Goal: Find contact information: Find contact information

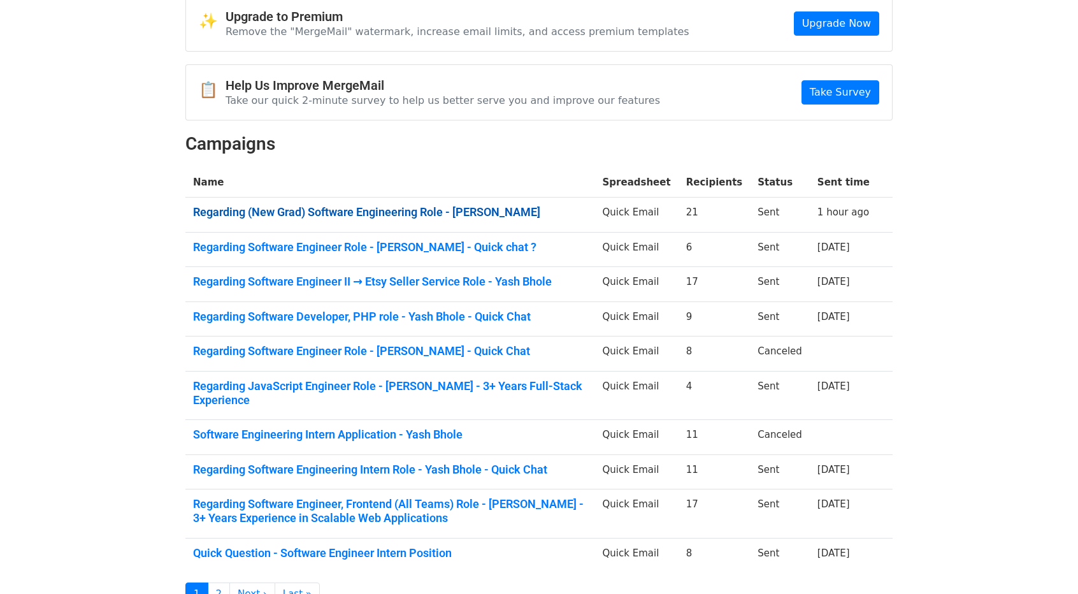
click at [350, 216] on link "Regarding (New Grad) Software Engineering Role - Yash Bhole" at bounding box center [390, 212] width 394 height 14
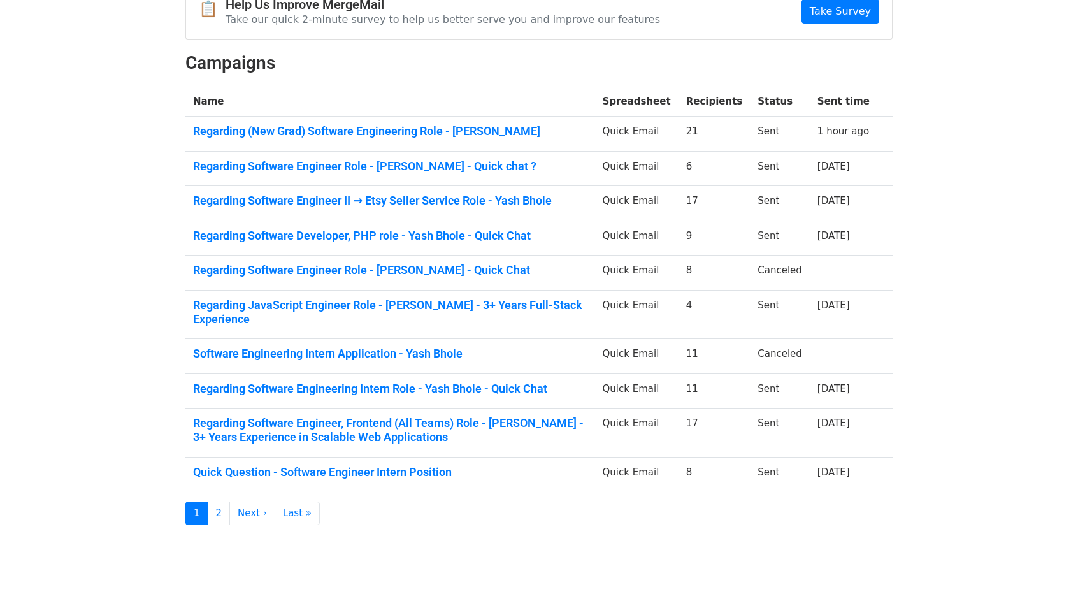
scroll to position [145, 0]
click at [376, 377] on td "Regarding Software Engineering Intern Role - Yash Bhole - Quick Chat" at bounding box center [389, 390] width 409 height 35
click at [369, 381] on link "Regarding Software Engineering Intern Role - Yash Bhole - Quick Chat" at bounding box center [390, 388] width 394 height 14
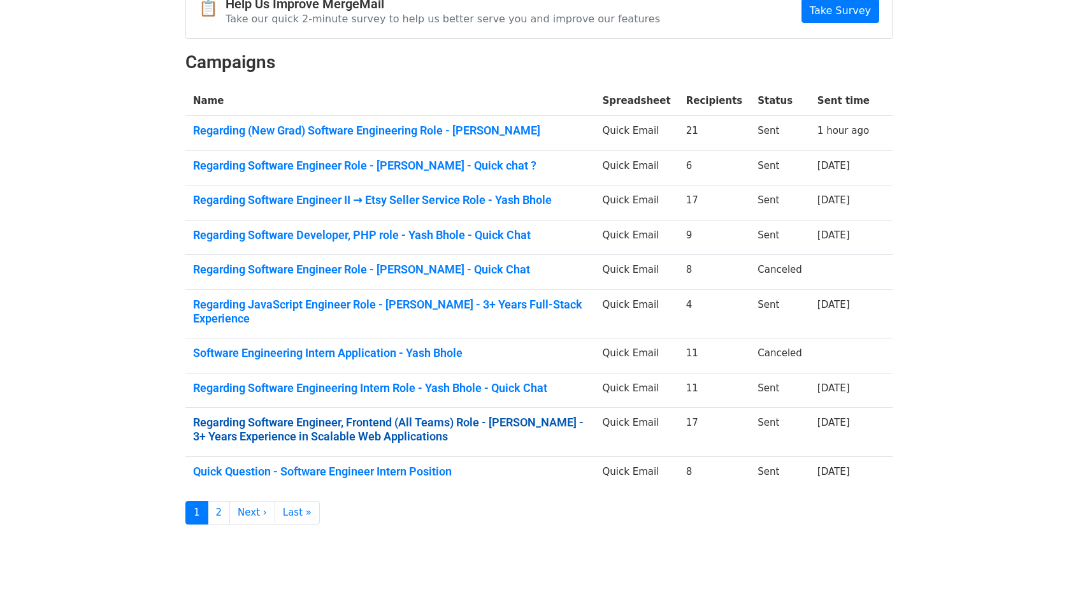
click at [339, 415] on link "Regarding Software Engineer, Frontend (All Teams) Role - Yash Bhole - 3+ Years …" at bounding box center [390, 428] width 394 height 27
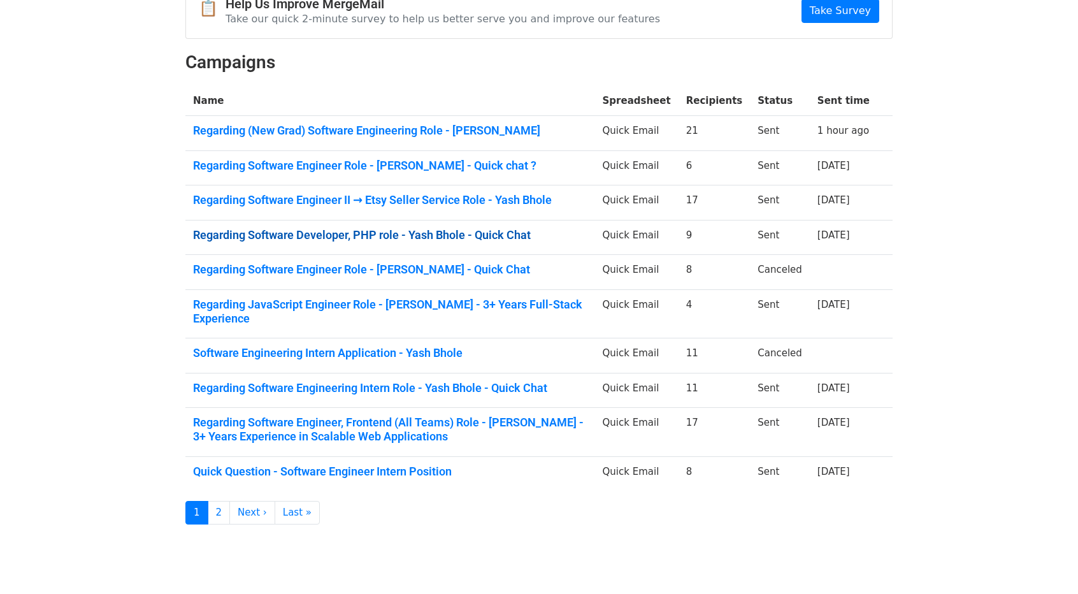
click at [360, 230] on link "Regarding Software Developer, PHP role - Yash Bhole - Quick Chat" at bounding box center [390, 235] width 394 height 14
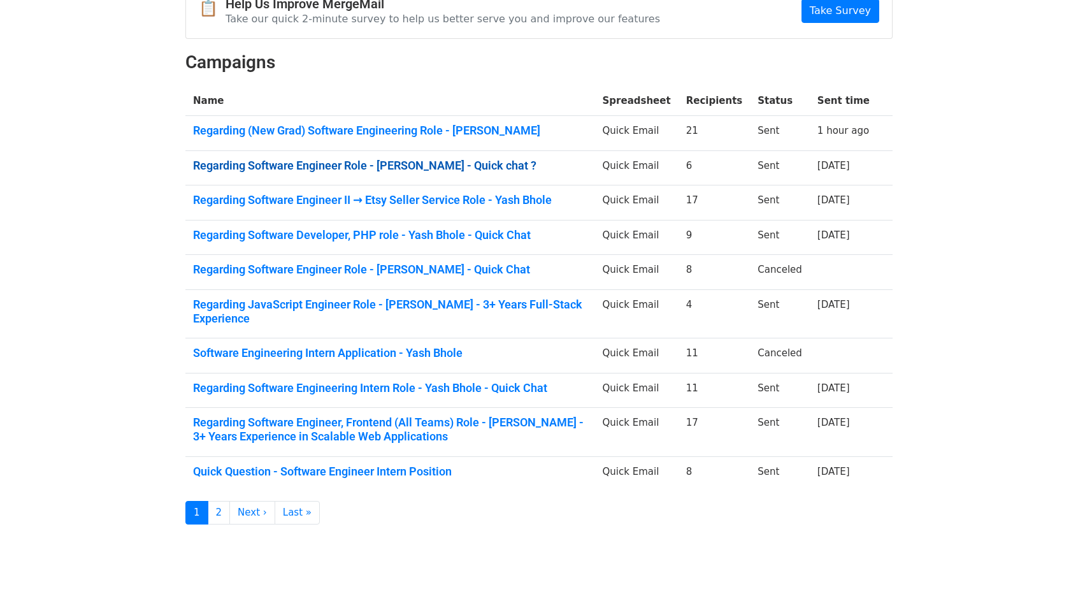
click at [313, 160] on link "Regarding Software Engineer Role - Yash Bhole - Quick chat ?" at bounding box center [390, 166] width 394 height 14
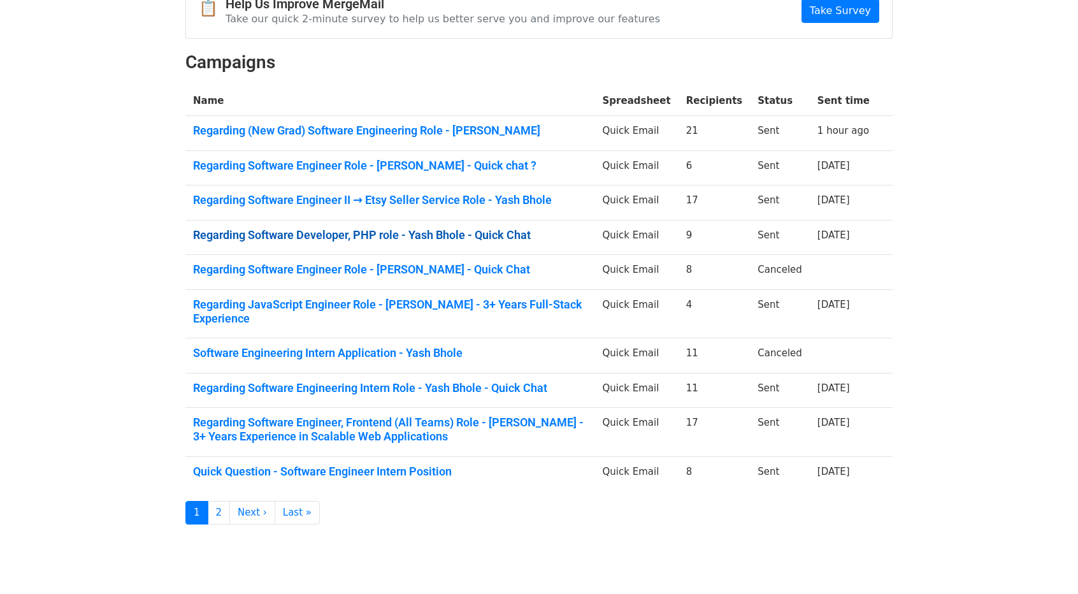
click at [283, 237] on link "Regarding Software Developer, PHP role - Yash Bhole - Quick Chat" at bounding box center [390, 235] width 394 height 14
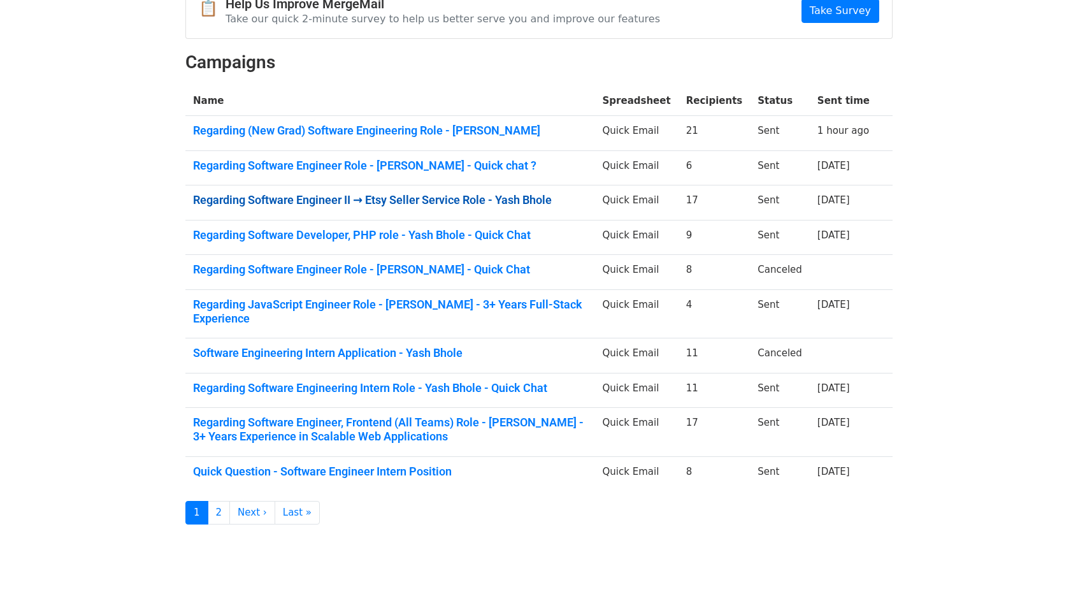
click at [341, 203] on link "Regarding Software Engineer II → Etsy Seller Service Role - Yash Bhole" at bounding box center [390, 200] width 394 height 14
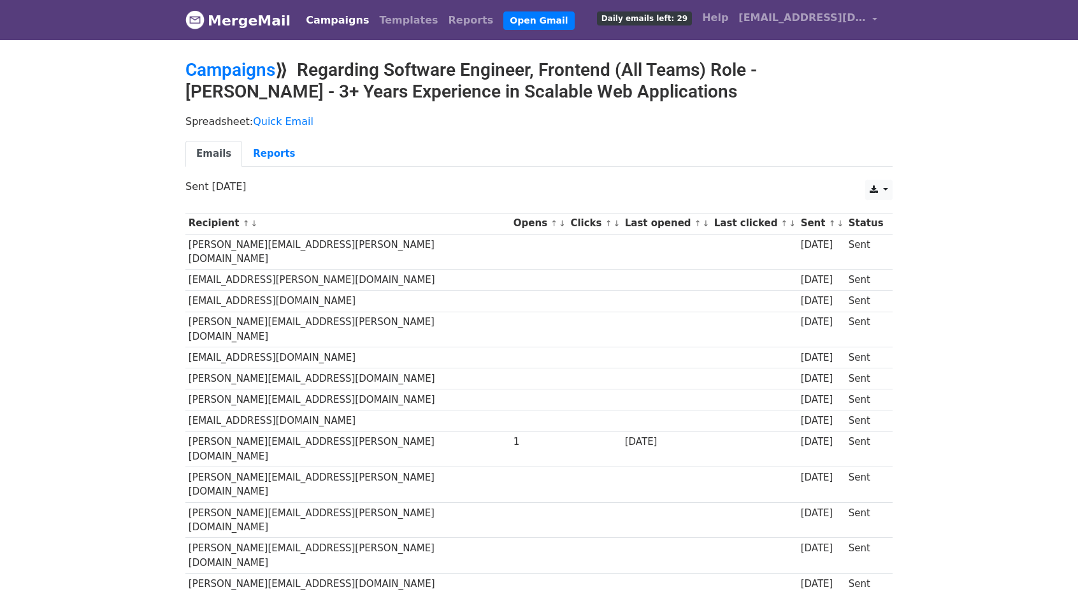
scroll to position [77, 0]
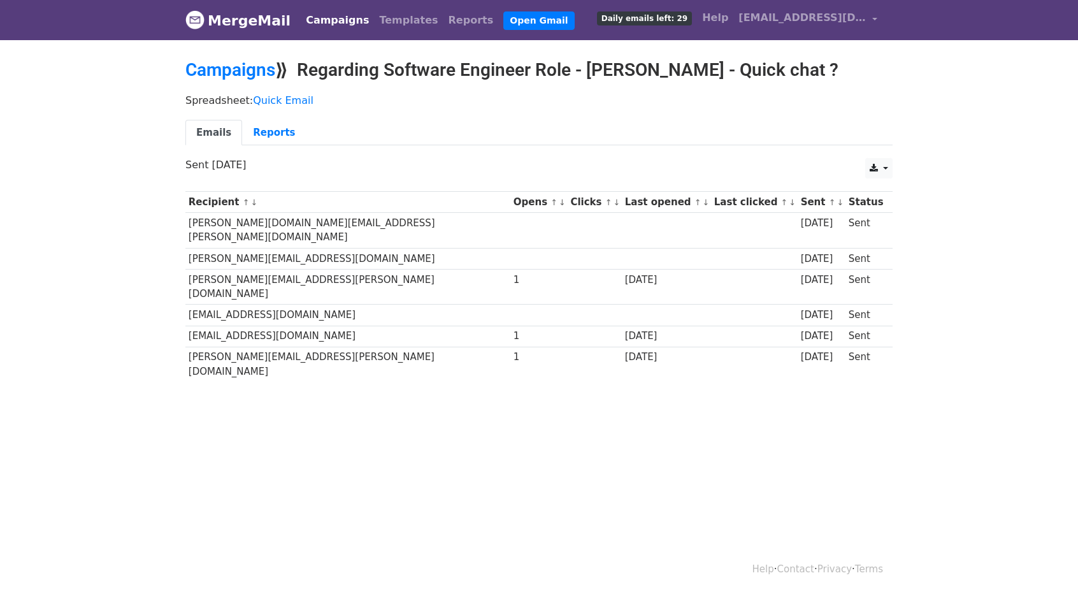
scroll to position [1, 0]
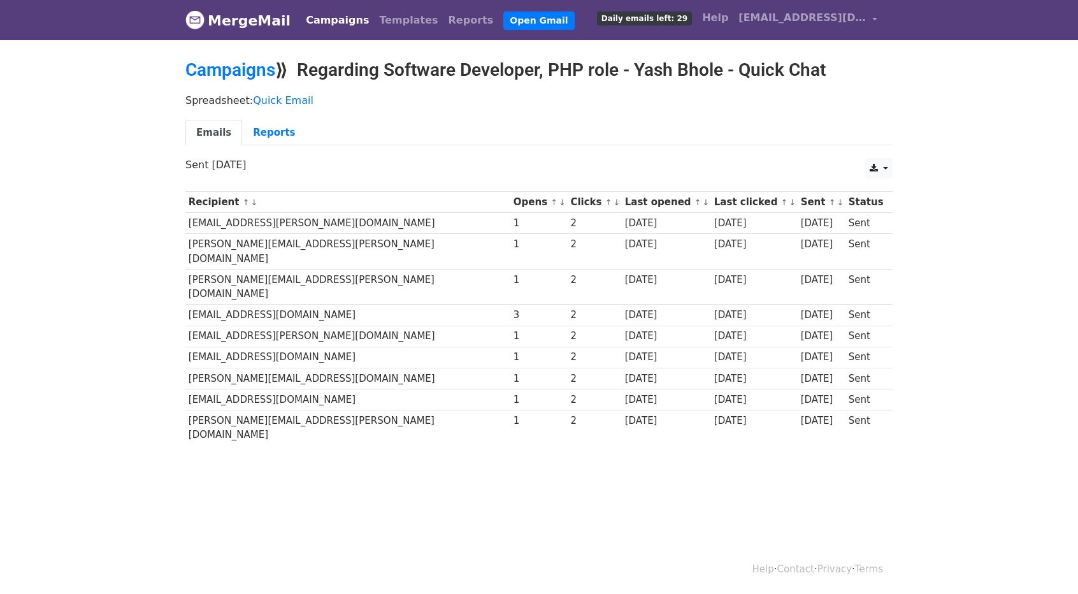
scroll to position [1, 0]
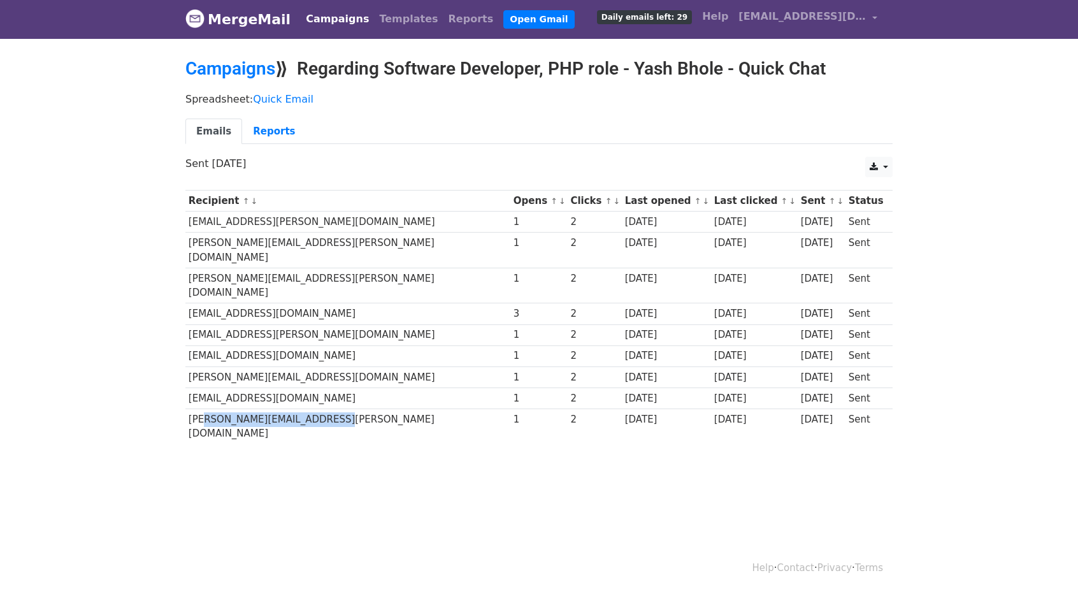
drag, startPoint x: 200, startPoint y: 387, endPoint x: 322, endPoint y: 381, distance: 122.4
click at [322, 408] on td "mechelle.olivier@verisk.com" at bounding box center [347, 425] width 325 height 35
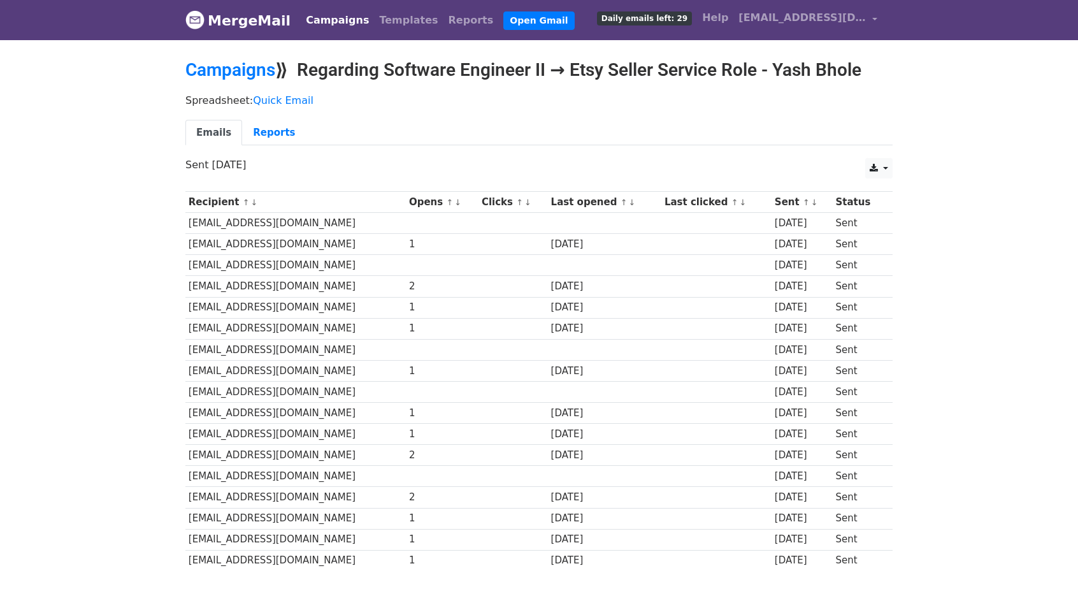
scroll to position [84, 0]
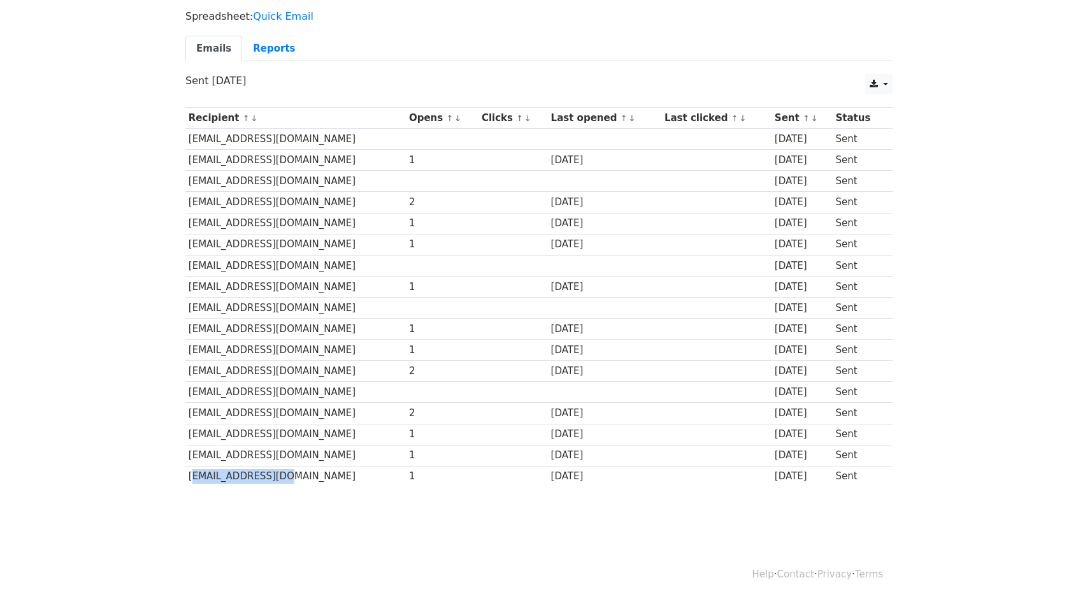
drag, startPoint x: 187, startPoint y: 466, endPoint x: 305, endPoint y: 467, distance: 117.8
click at [305, 467] on td "[EMAIL_ADDRESS][DOMAIN_NAME]" at bounding box center [295, 476] width 220 height 21
copy td "[EMAIL_ADDRESS][DOMAIN_NAME]"
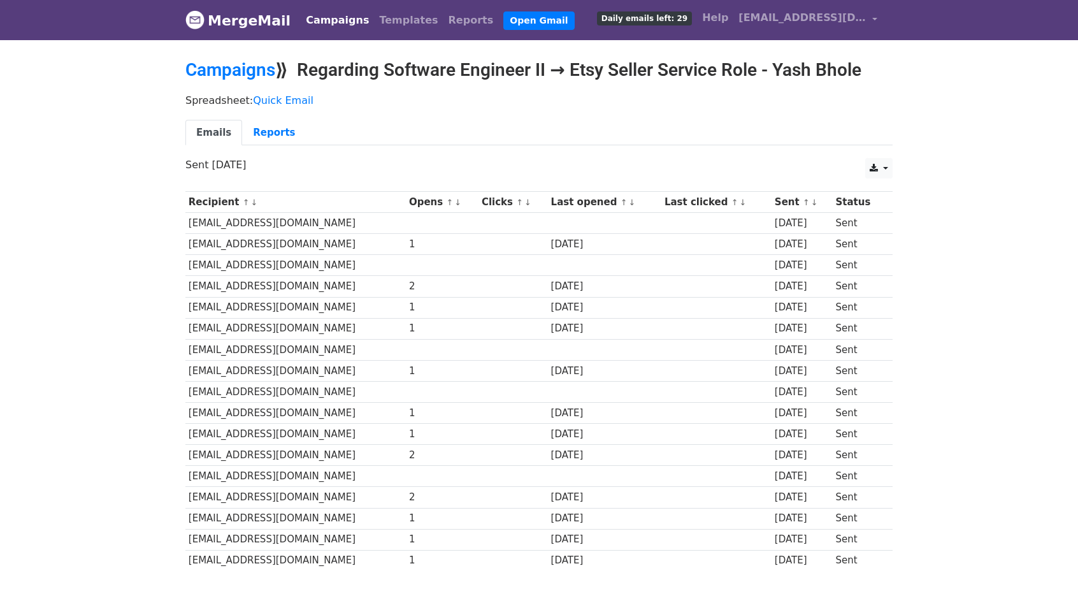
click at [205, 285] on td "[EMAIL_ADDRESS][DOMAIN_NAME]" at bounding box center [295, 286] width 220 height 21
copy td "ddaya"
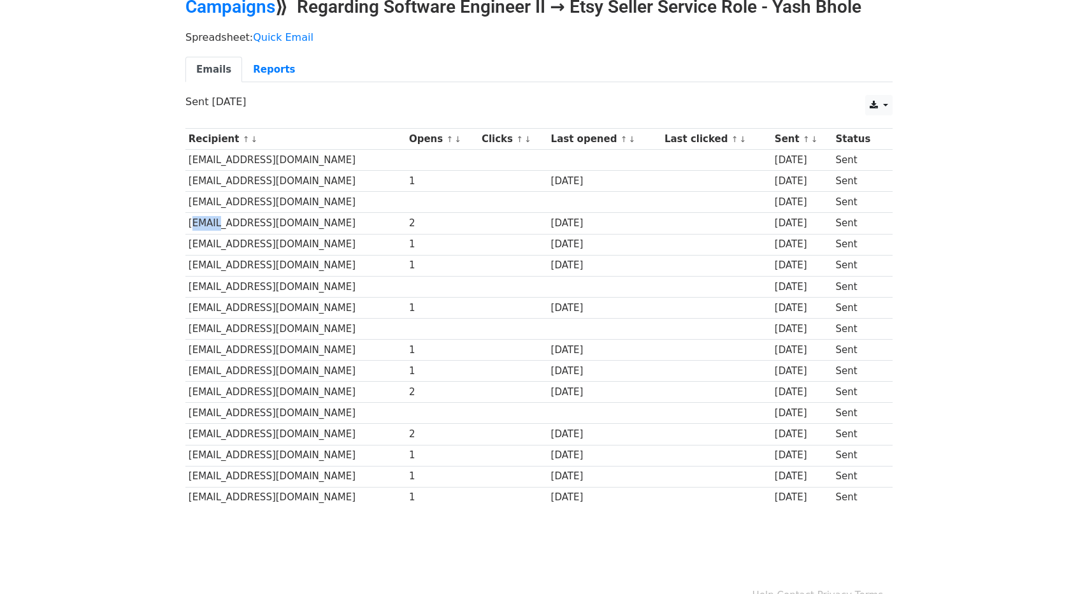
scroll to position [64, 0]
click at [197, 392] on td "[EMAIL_ADDRESS][DOMAIN_NAME]" at bounding box center [295, 391] width 220 height 21
click at [197, 392] on td "lwilliams@etsy.com" at bounding box center [295, 391] width 220 height 21
copy td "lwilliams"
click at [215, 423] on td "dzapoticzny@etsy.com" at bounding box center [295, 433] width 220 height 21
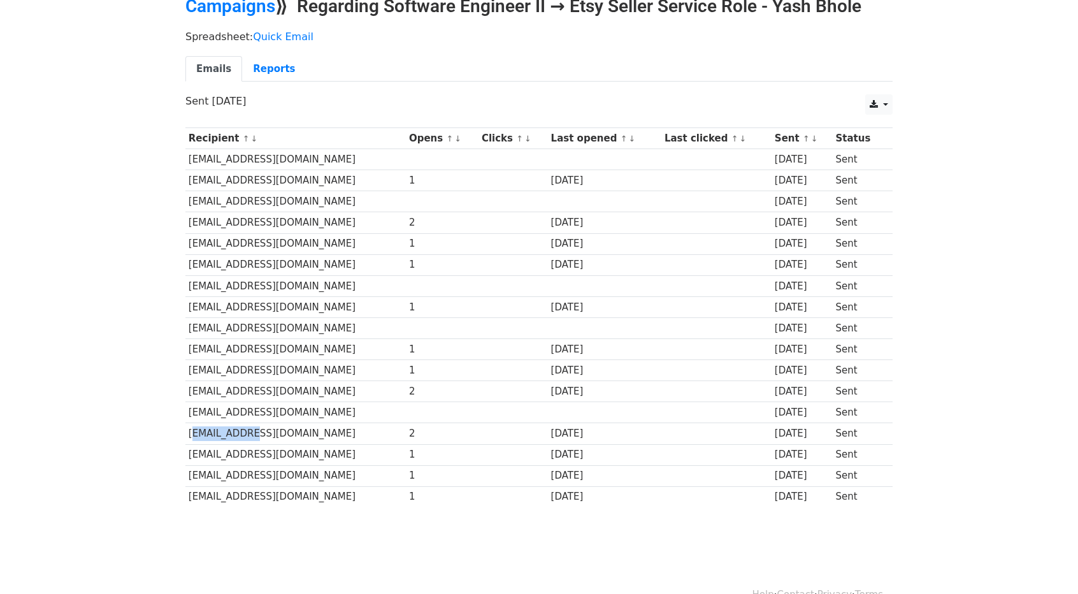
click at [215, 423] on td "dzapoticzny@etsy.com" at bounding box center [295, 433] width 220 height 21
copy td "dzapoticzny"
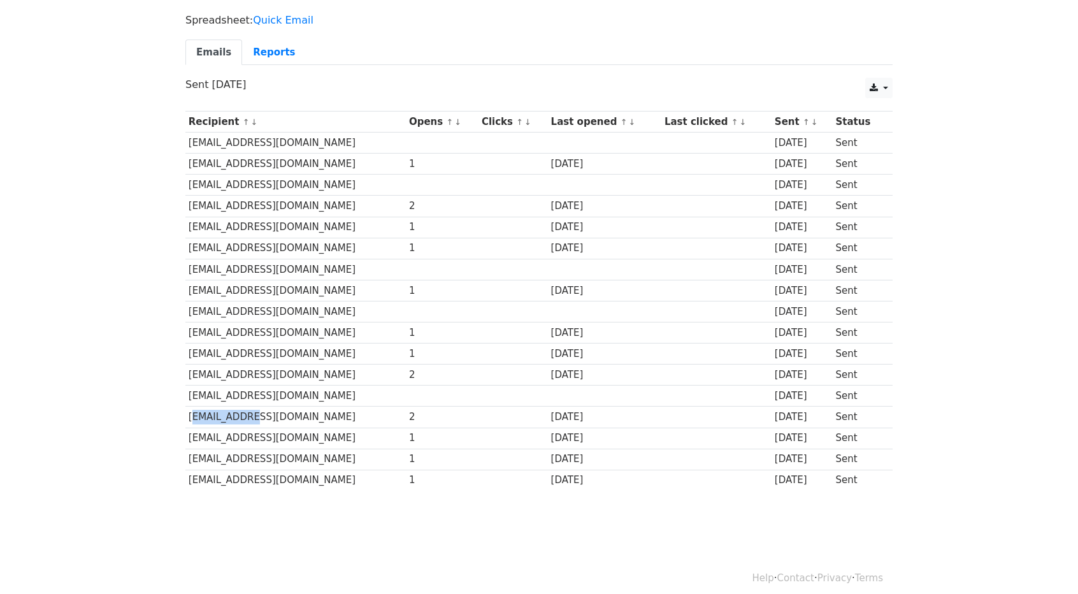
scroll to position [0, 0]
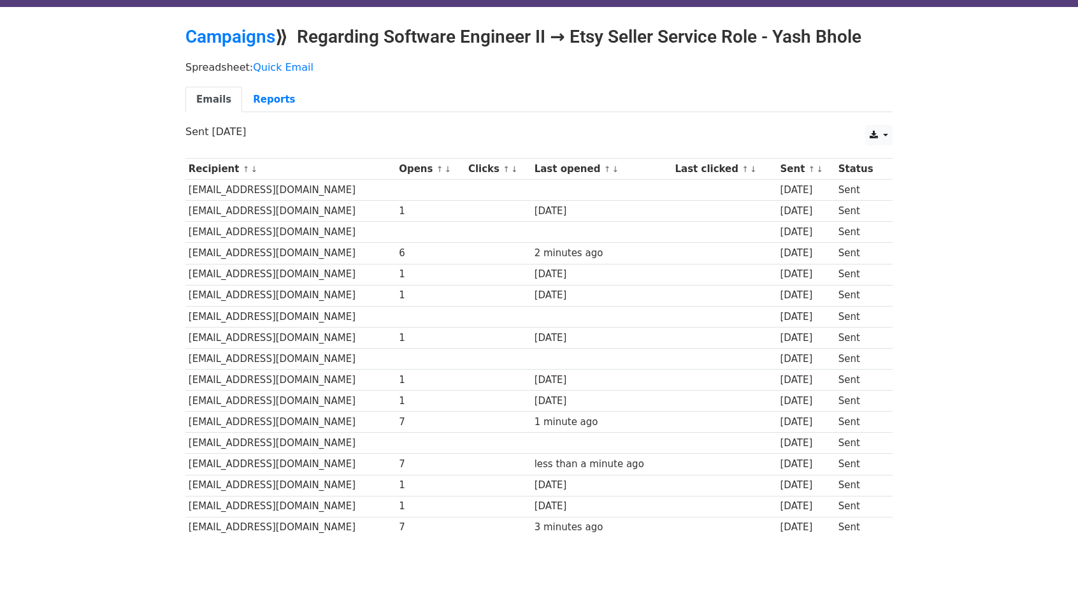
scroll to position [34, 0]
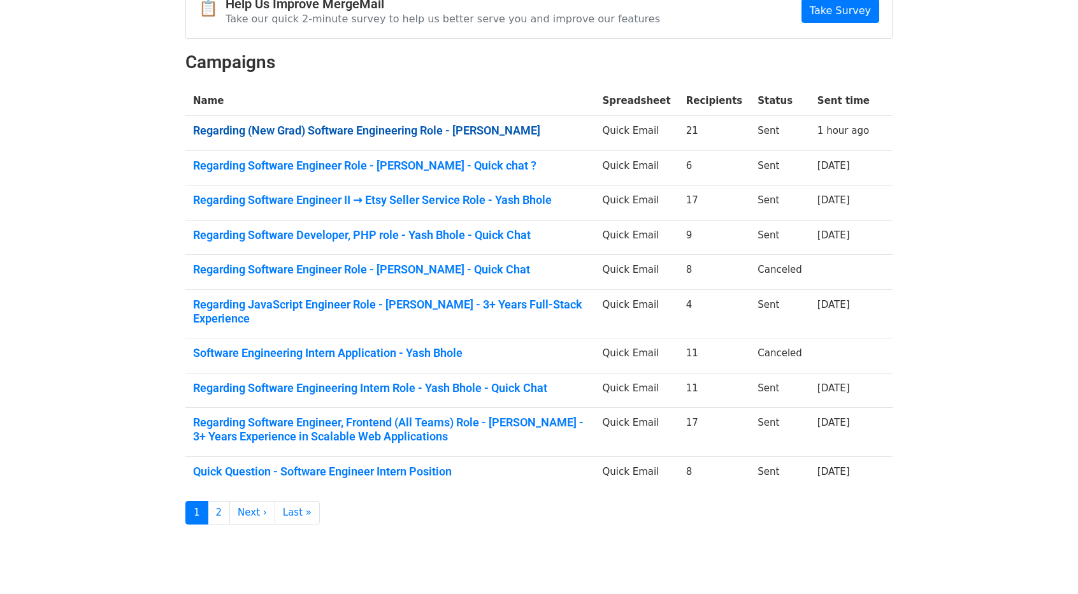
click at [363, 132] on link "Regarding (New Grad) Software Engineering Role - [PERSON_NAME]" at bounding box center [390, 131] width 394 height 14
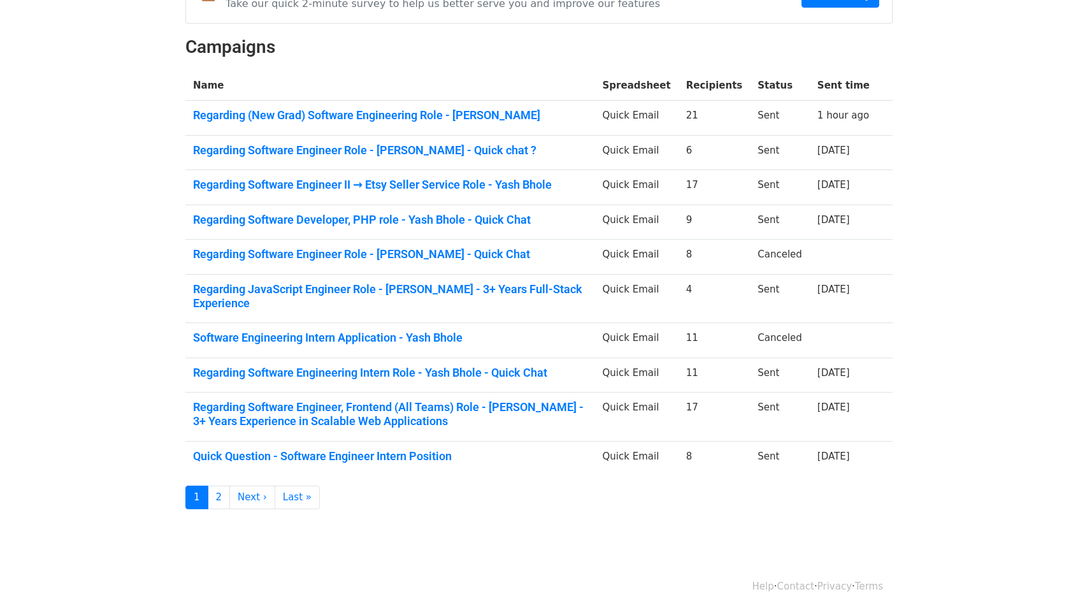
click at [367, 190] on td "Regarding Software Engineer II → Etsy Seller Service Role - Yash Bhole" at bounding box center [389, 187] width 409 height 35
click at [367, 180] on link "Regarding Software Engineer II → Etsy Seller Service Role - Yash Bhole" at bounding box center [390, 185] width 394 height 14
click at [294, 146] on link "Regarding Software Engineer Role - Yash Bhole - Quick chat ?" at bounding box center [390, 150] width 394 height 14
click at [349, 255] on link "Regarding Software Engineer Role - Yash Bhole - Quick Chat" at bounding box center [390, 254] width 394 height 14
click at [318, 282] on link "Regarding JavaScript Engineer Role - Yash Bhole - 3+ Years Full-Stack Experience" at bounding box center [390, 295] width 394 height 27
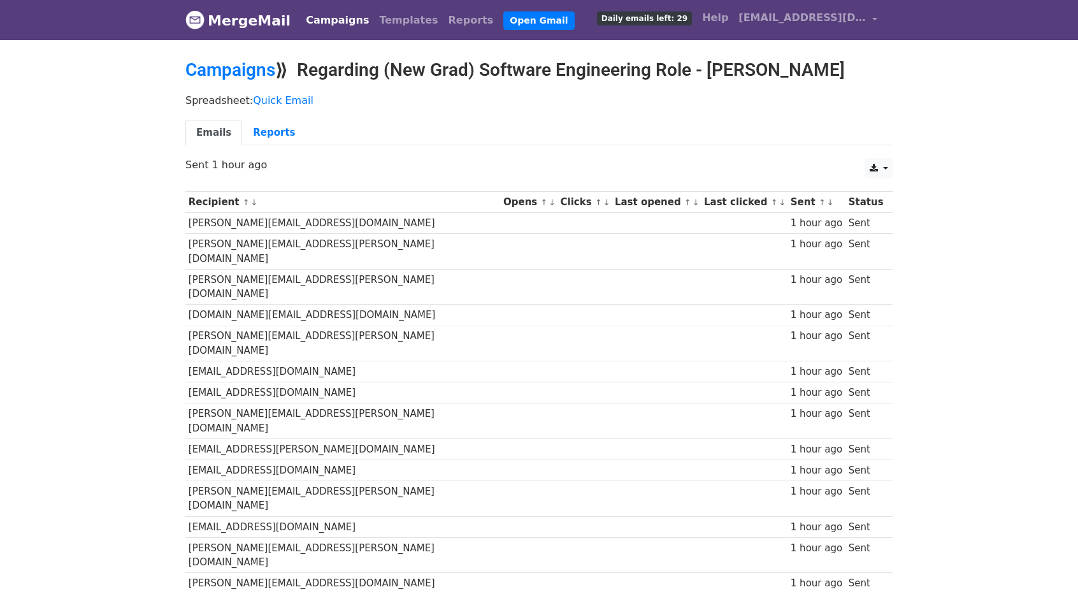
scroll to position [168, 0]
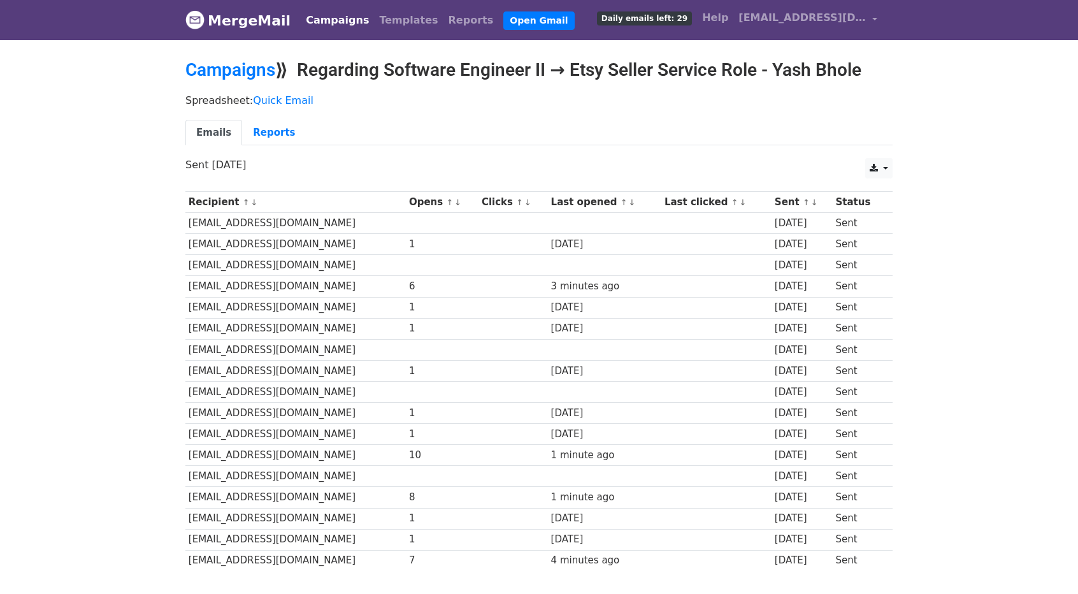
scroll to position [84, 0]
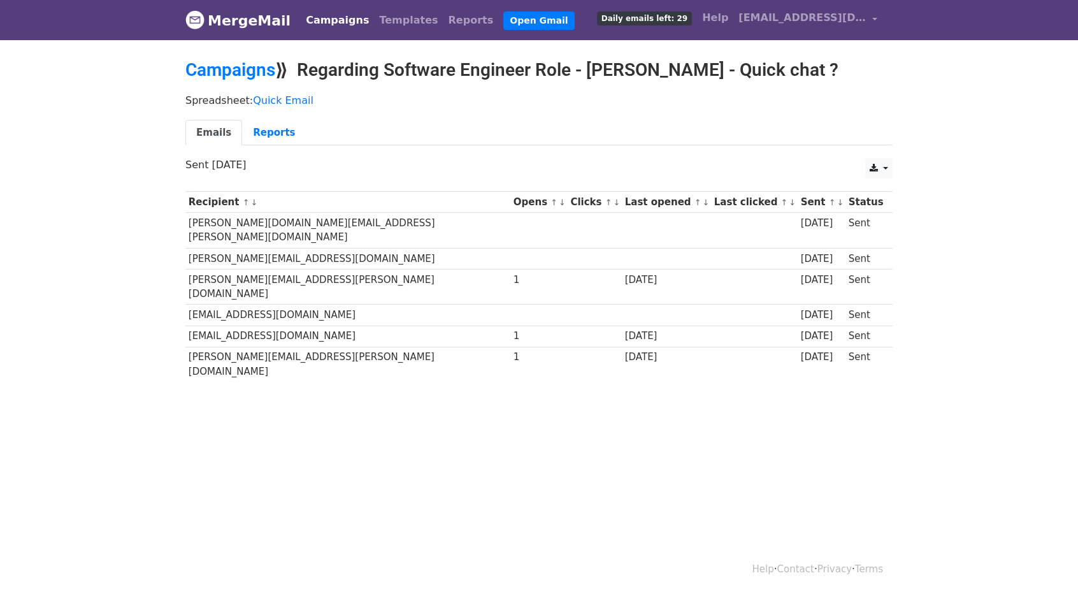
scroll to position [1, 0]
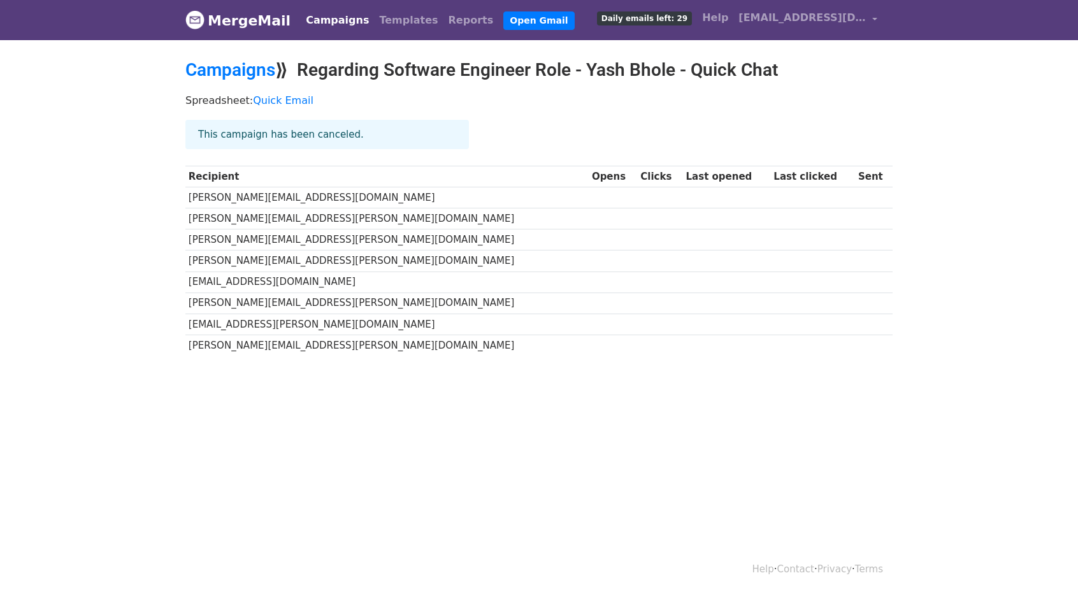
scroll to position [1, 0]
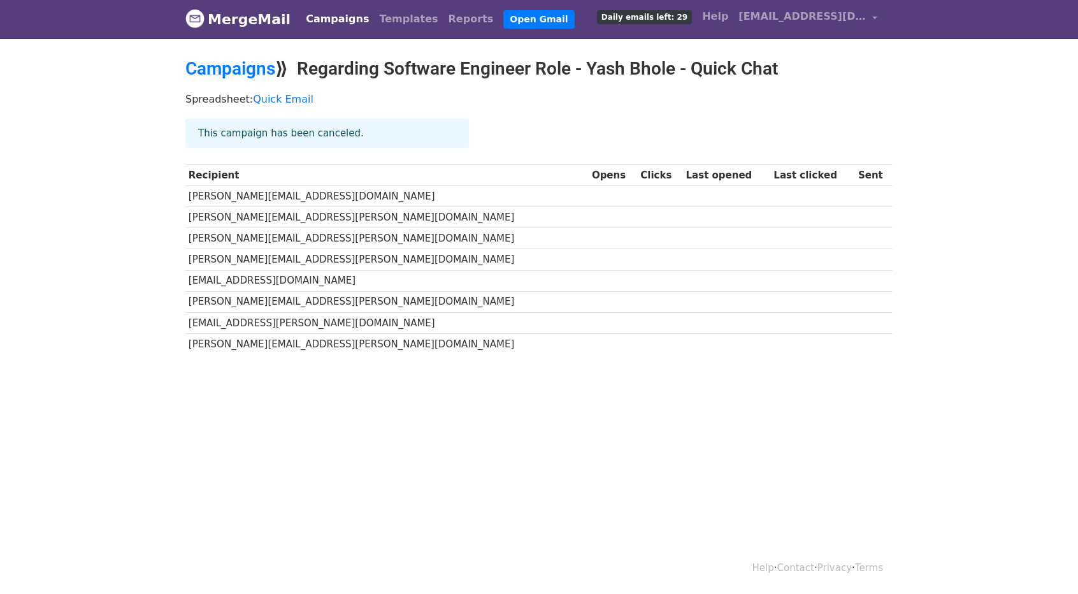
scroll to position [1, 0]
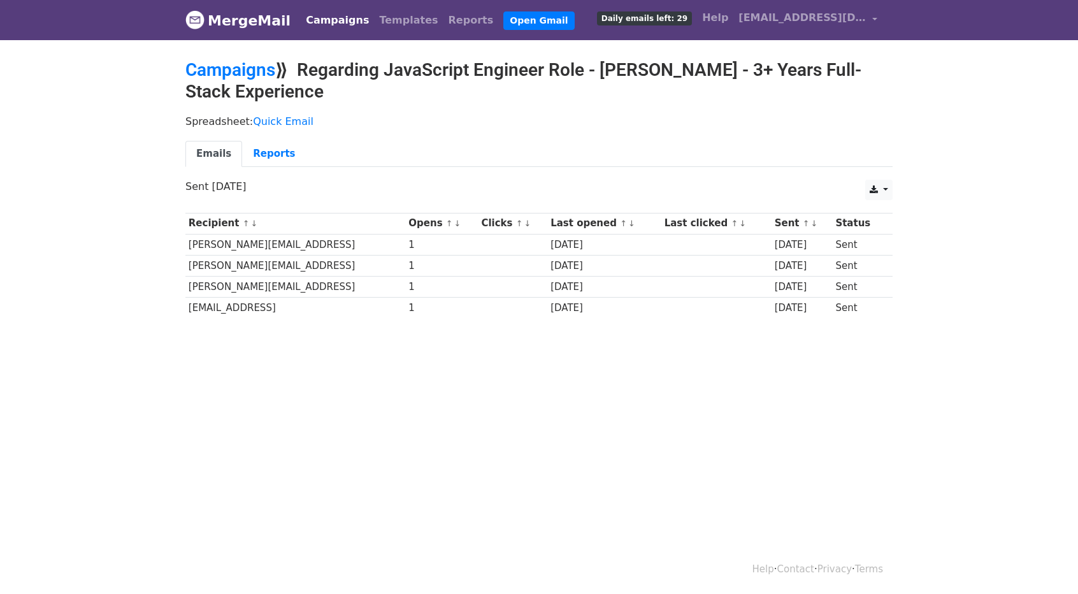
scroll to position [1, 0]
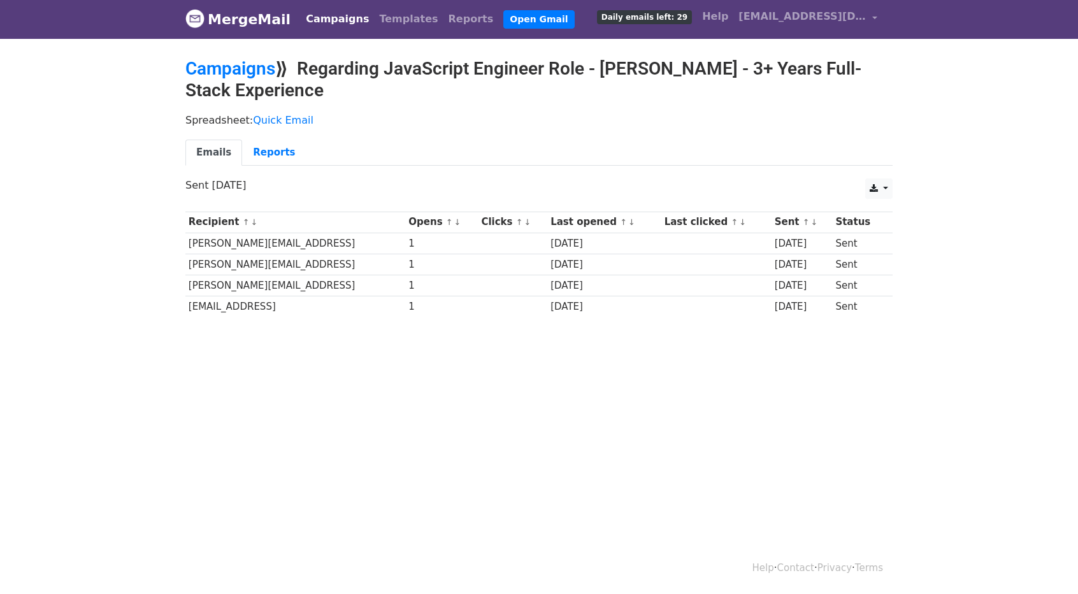
click at [223, 244] on td "[PERSON_NAME][EMAIL_ADDRESS]" at bounding box center [295, 242] width 220 height 21
click at [215, 253] on td "[PERSON_NAME][EMAIL_ADDRESS]" at bounding box center [295, 263] width 220 height 21
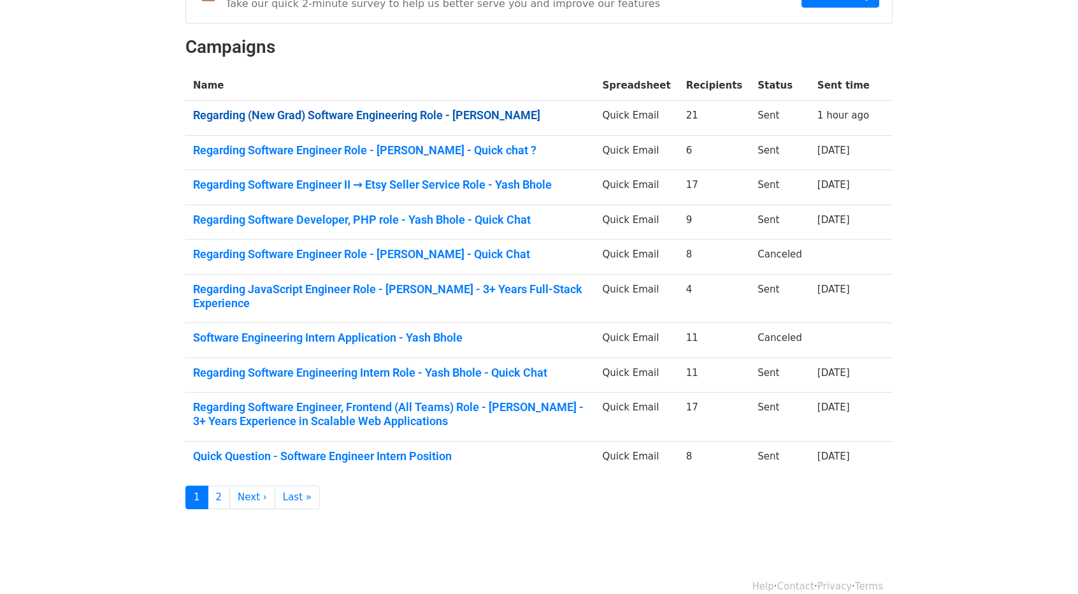
click at [354, 114] on link "Regarding (New Grad) Software Engineering Role - Yash Bhole" at bounding box center [390, 115] width 394 height 14
click at [273, 158] on td "Regarding Software Engineer Role - Yash Bhole - Quick chat ?" at bounding box center [389, 152] width 409 height 35
click at [249, 191] on td "Regarding Software Engineer II → Etsy Seller Service Role - Yash Bhole" at bounding box center [389, 187] width 409 height 35
click at [250, 183] on link "Regarding Software Engineer II → Etsy Seller Service Role - Yash Bhole" at bounding box center [390, 185] width 394 height 14
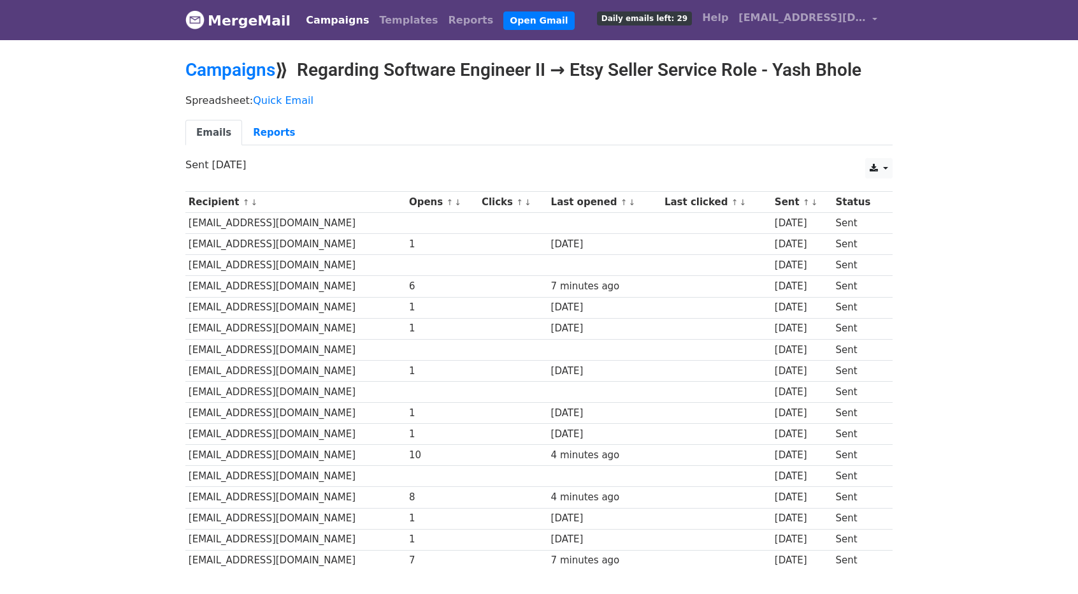
scroll to position [39, 0]
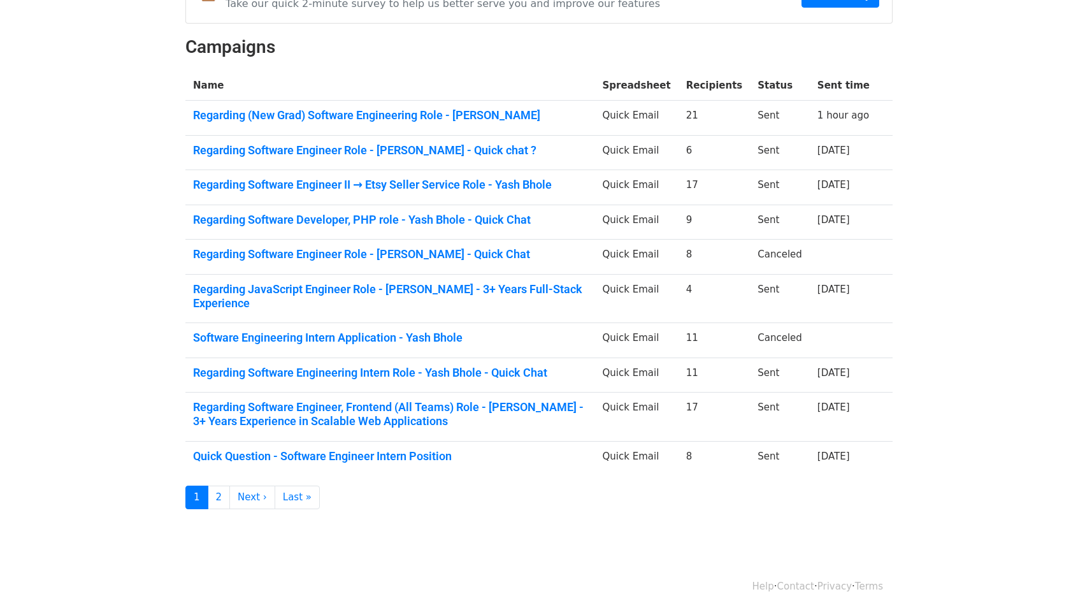
click at [336, 124] on td "Regarding (New Grad) Software Engineering Role - [PERSON_NAME]" at bounding box center [389, 118] width 409 height 35
click at [336, 115] on link "Regarding (New Grad) Software Engineering Role - [PERSON_NAME]" at bounding box center [390, 115] width 394 height 14
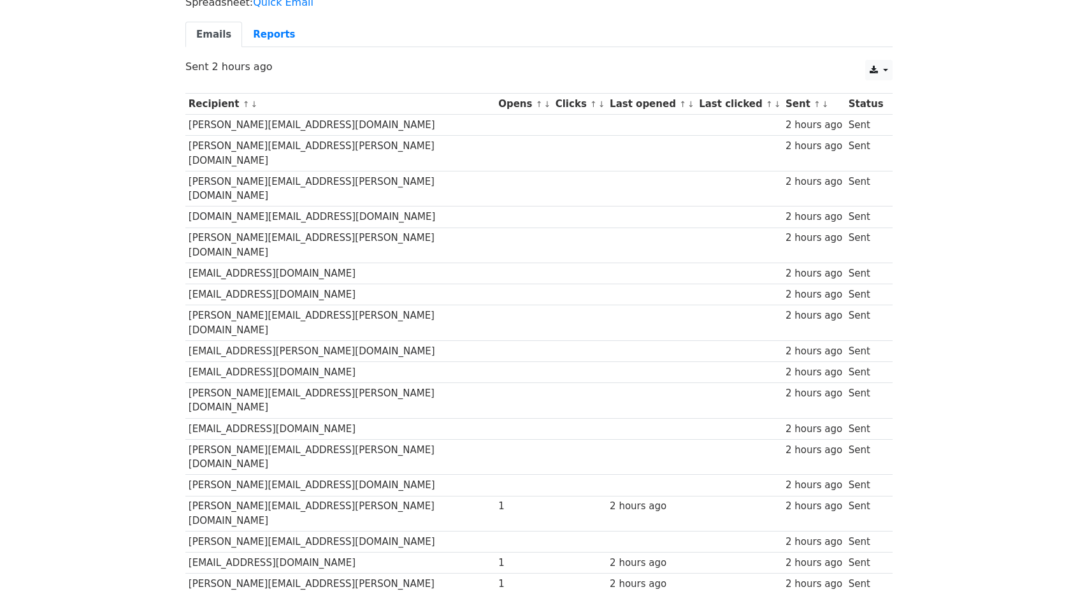
scroll to position [99, 0]
